Goal: Task Accomplishment & Management: Use online tool/utility

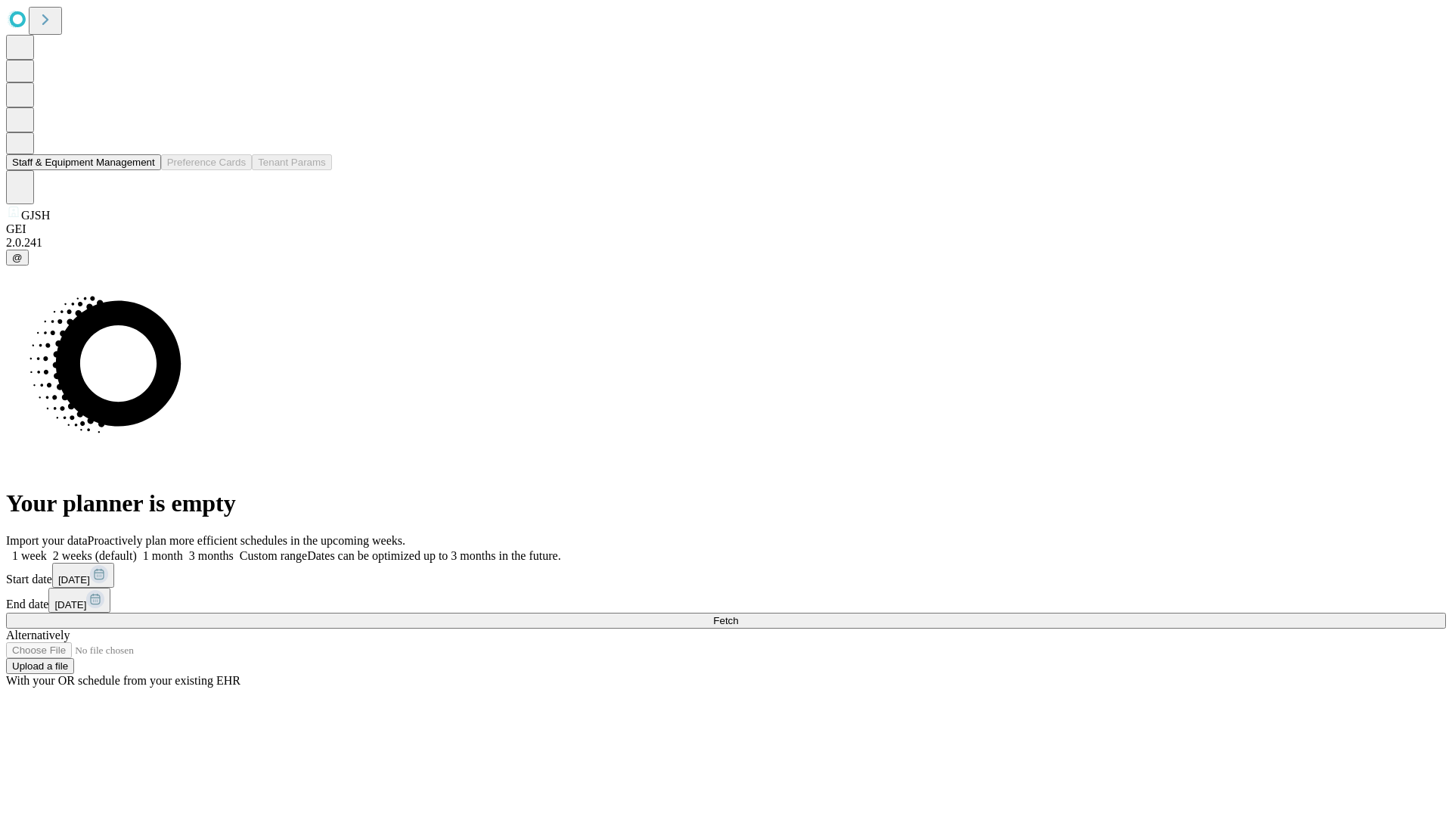
click at [144, 170] on button "Staff & Equipment Management" at bounding box center [83, 162] width 155 height 16
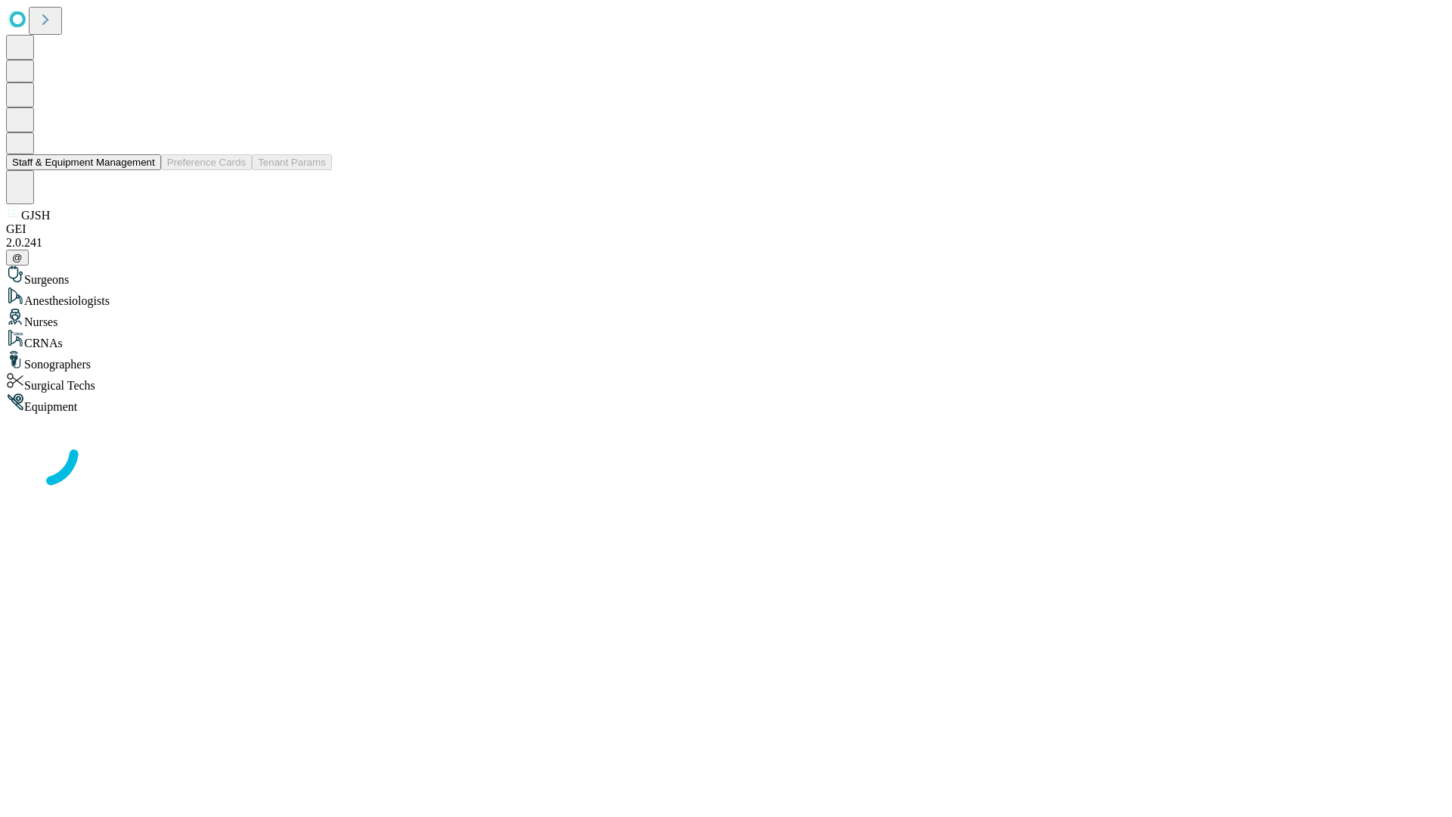
click at [144, 170] on button "Staff & Equipment Management" at bounding box center [83, 162] width 155 height 16
